Goal: Navigation & Orientation: Understand site structure

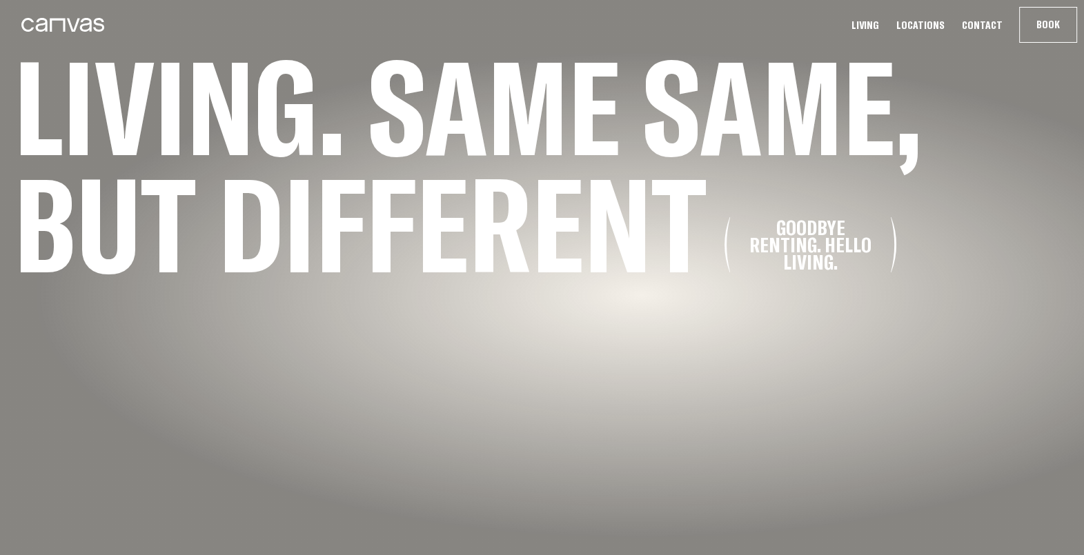
click at [869, 23] on link "Living" at bounding box center [865, 25] width 36 height 14
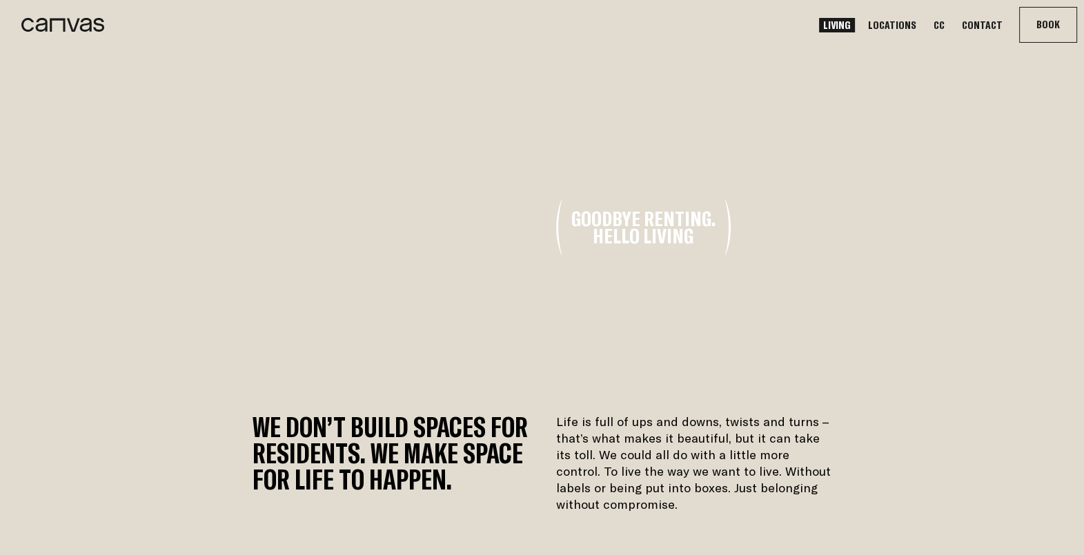
click at [948, 28] on link "CC" at bounding box center [938, 25] width 19 height 14
